Goal: Entertainment & Leisure: Consume media (video, audio)

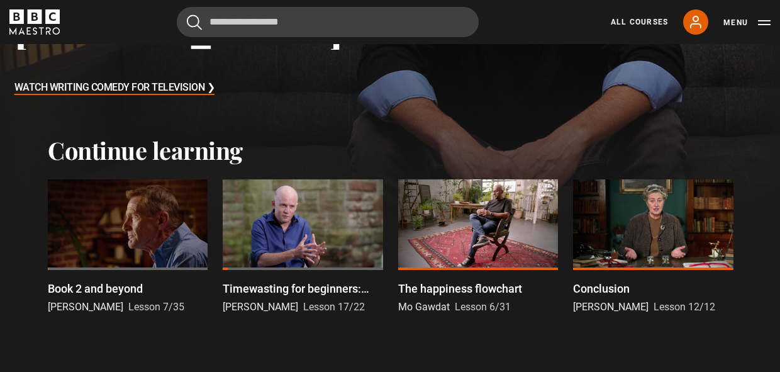
scroll to position [258, 0]
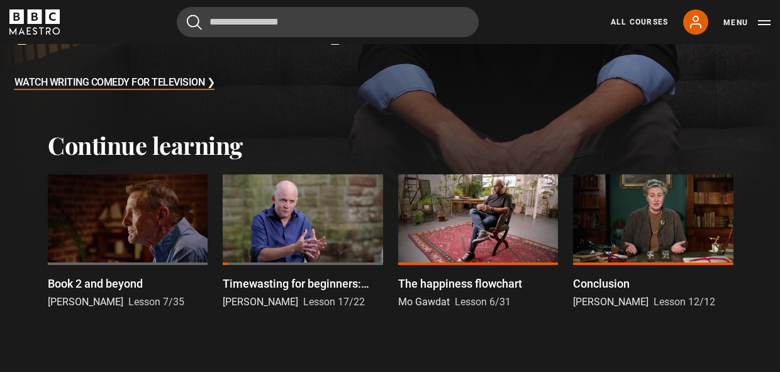
click at [119, 225] on div at bounding box center [128, 219] width 160 height 90
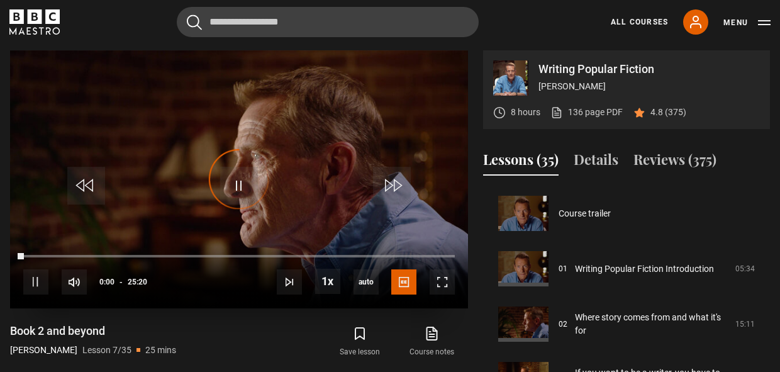
scroll to position [332, 0]
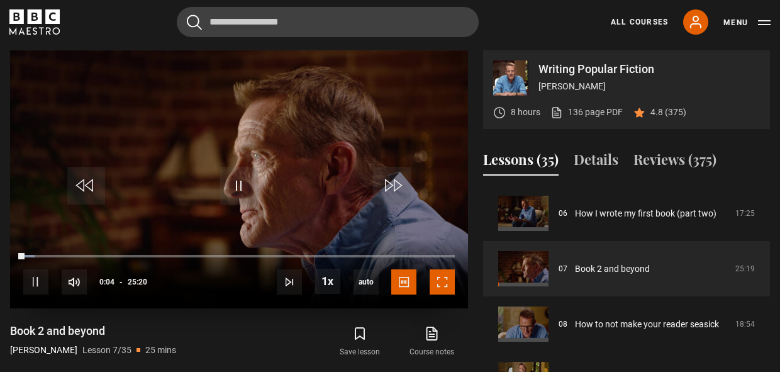
click at [449, 284] on span "Video Player" at bounding box center [442, 281] width 25 height 25
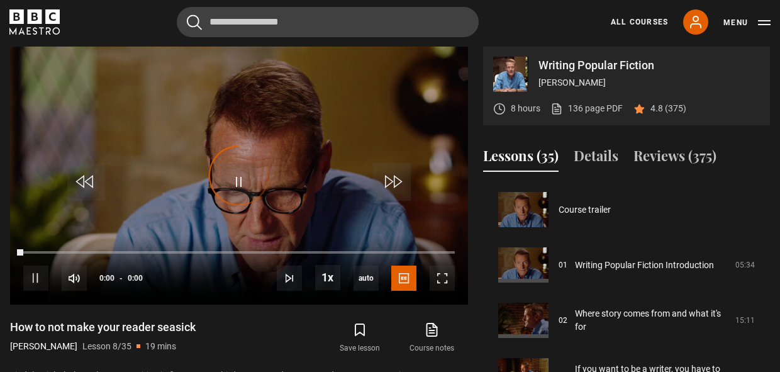
scroll to position [387, 0]
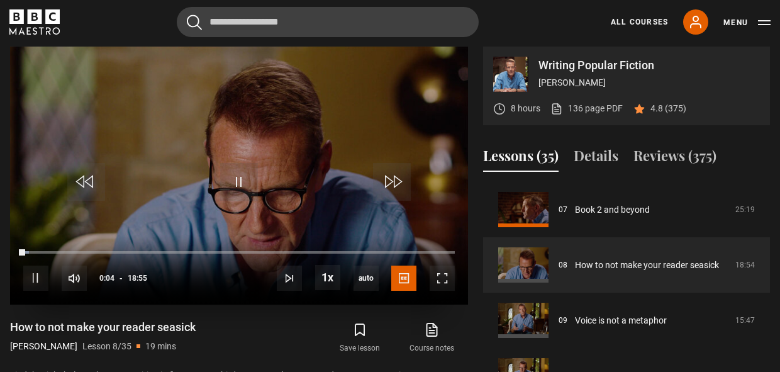
click at [259, 118] on video "Video Player" at bounding box center [239, 176] width 458 height 258
click at [240, 189] on span "Video Player" at bounding box center [239, 182] width 38 height 38
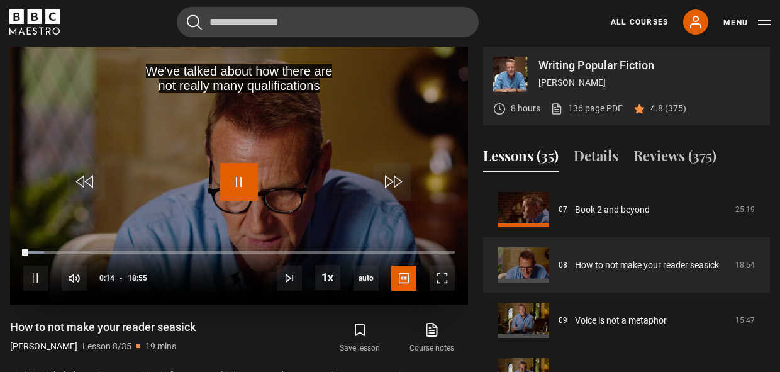
click at [240, 186] on span "Video Player" at bounding box center [239, 182] width 38 height 38
click at [243, 170] on span "Video Player" at bounding box center [239, 182] width 38 height 38
click at [444, 277] on span "Video Player" at bounding box center [442, 277] width 25 height 25
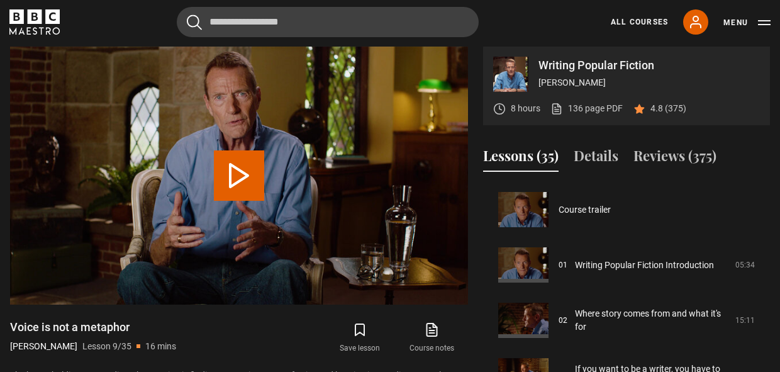
scroll to position [443, 0]
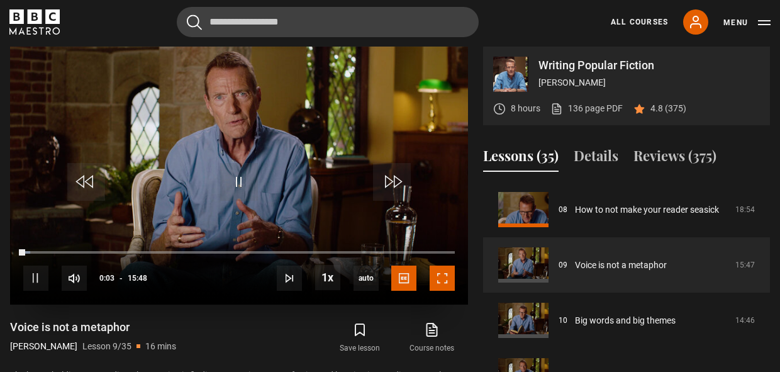
click at [445, 274] on span "Video Player" at bounding box center [442, 277] width 25 height 25
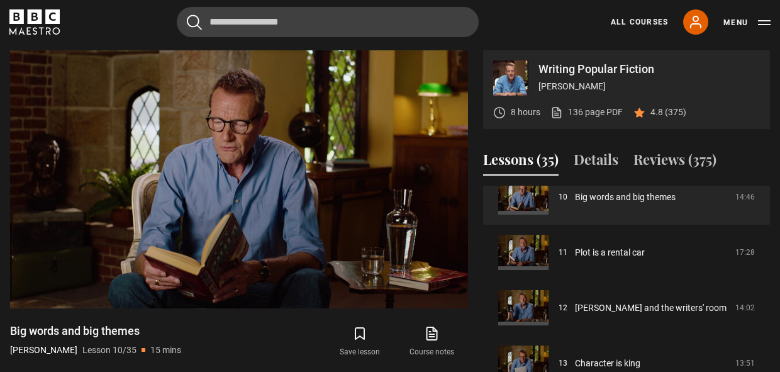
scroll to position [572, 0]
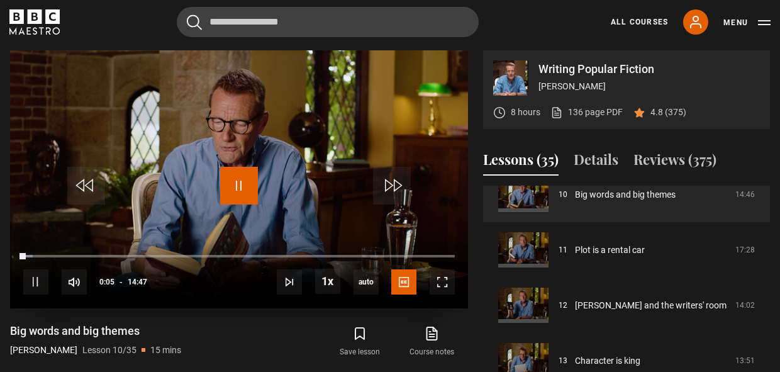
click at [240, 194] on span "Video Player" at bounding box center [239, 186] width 38 height 38
